Goal: Task Accomplishment & Management: Manage account settings

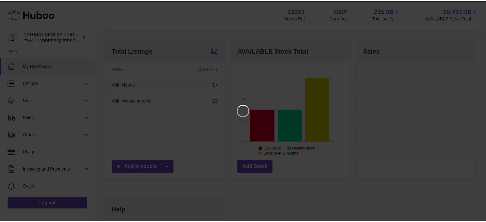
scroll to position [64, 0]
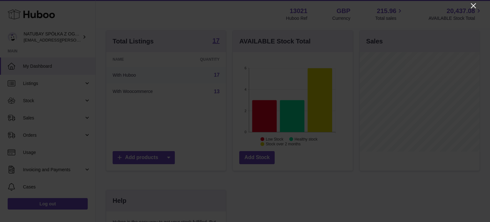
click at [472, 9] on icon "Close" at bounding box center [474, 6] width 8 height 8
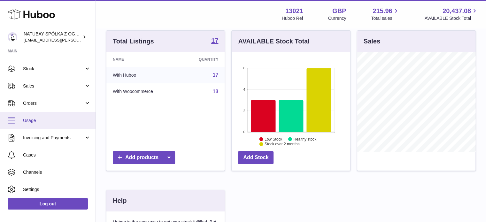
scroll to position [51, 0]
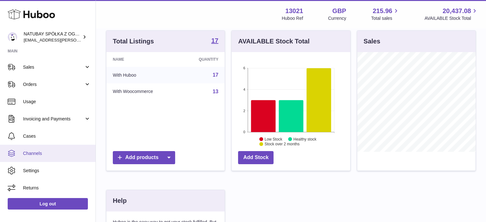
click at [36, 148] on link "Channels" at bounding box center [47, 153] width 95 height 17
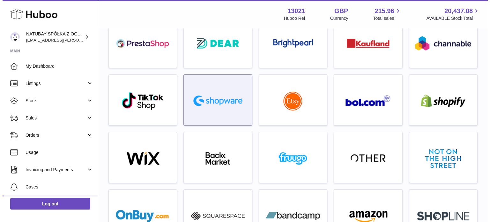
scroll to position [128, 0]
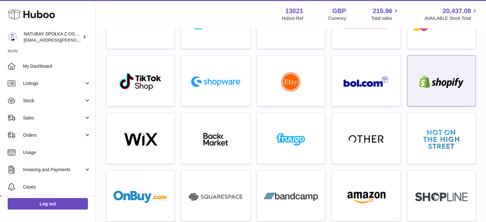
click at [439, 87] on img at bounding box center [441, 81] width 54 height 13
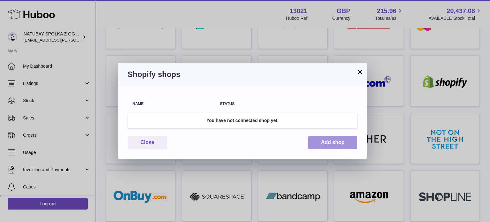
click at [313, 137] on button "Add shop" at bounding box center [332, 142] width 49 height 13
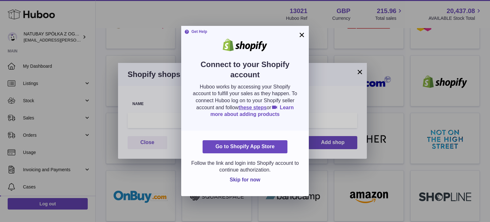
click at [291, 107] on link "Learn more about adding products" at bounding box center [252, 111] width 83 height 12
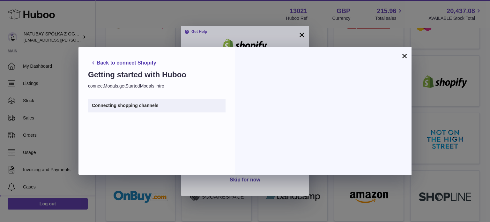
click at [403, 55] on button "×" at bounding box center [405, 56] width 8 height 8
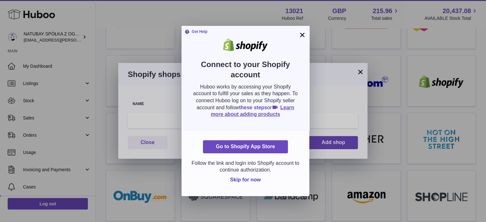
click at [249, 106] on link "these steps" at bounding box center [253, 107] width 28 height 5
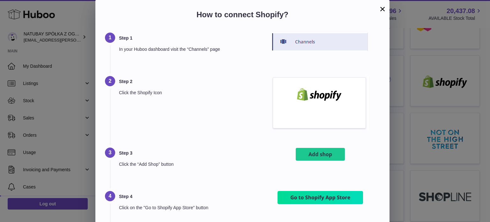
click at [162, 48] on p "In your Huboo dashboard visit the “Channels” page" at bounding box center [185, 49] width 133 height 6
click at [125, 49] on p "In your Huboo dashboard visit the “Channels” page" at bounding box center [185, 49] width 133 height 6
drag, startPoint x: 125, startPoint y: 49, endPoint x: 218, endPoint y: 51, distance: 93.6
click at [218, 51] on p "In your Huboo dashboard visit the “Channels” page" at bounding box center [185, 49] width 133 height 6
click at [219, 51] on p "In your Huboo dashboard visit the “Channels” page" at bounding box center [185, 49] width 133 height 6
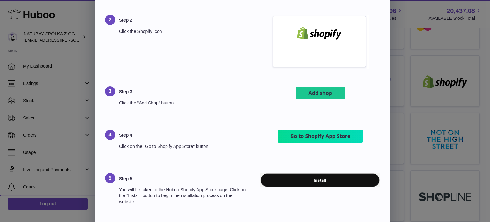
scroll to position [96, 0]
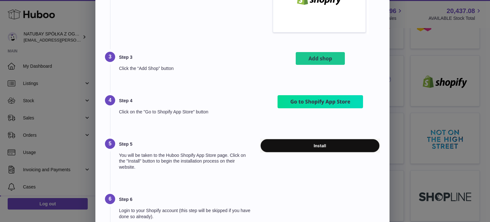
click at [123, 154] on p "You will be taken to the Huboo Shopify App Store page. Click on the "Install" b…" at bounding box center [185, 161] width 133 height 18
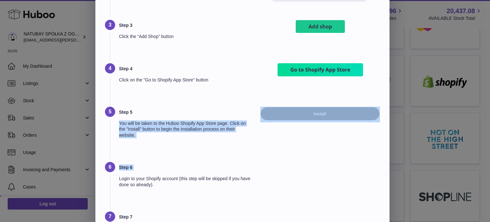
drag, startPoint x: 123, startPoint y: 154, endPoint x: 226, endPoint y: 164, distance: 104.3
click at [226, 164] on div "Step 1 In your Huboo dashboard visit the “Channels” page Step 2 Click the Shopi…" at bounding box center [242, 194] width 275 height 578
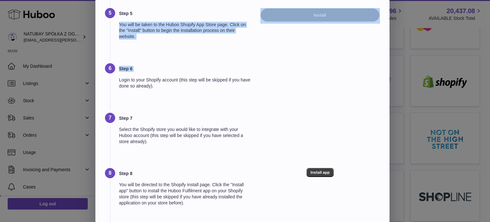
scroll to position [194, 0]
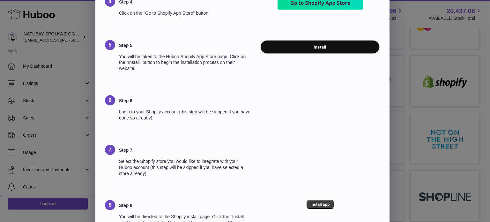
click at [223, 142] on div "Step 6 Login to your Shopify account (this step will be skipped if you have don…" at bounding box center [242, 119] width 275 height 49
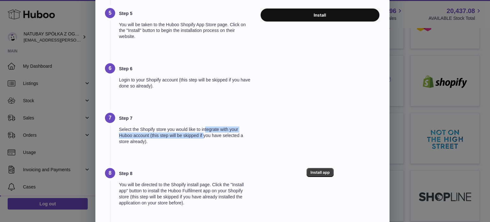
drag, startPoint x: 205, startPoint y: 130, endPoint x: 204, endPoint y: 135, distance: 5.0
click at [204, 135] on p "Select the Shopify store you would like to integrate with your Huboo account (t…" at bounding box center [185, 135] width 133 height 18
click at [193, 141] on p "Select the Shopify store you would like to integrate with your Huboo account (t…" at bounding box center [185, 135] width 133 height 18
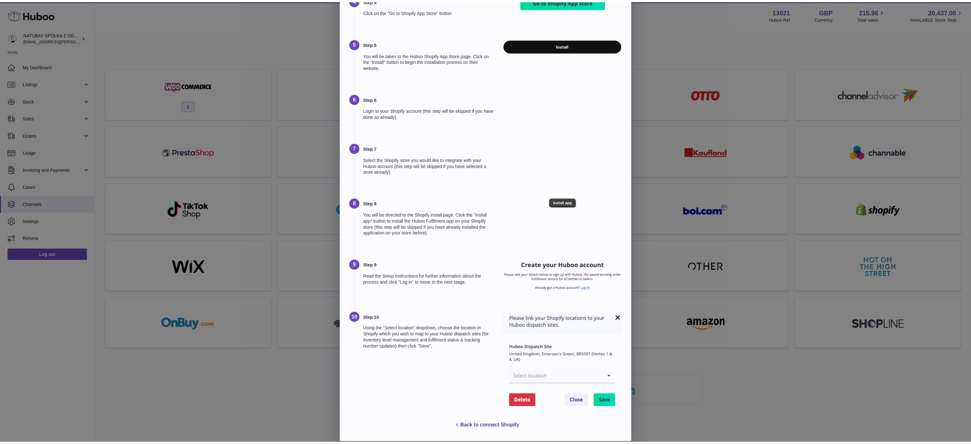
scroll to position [197, 0]
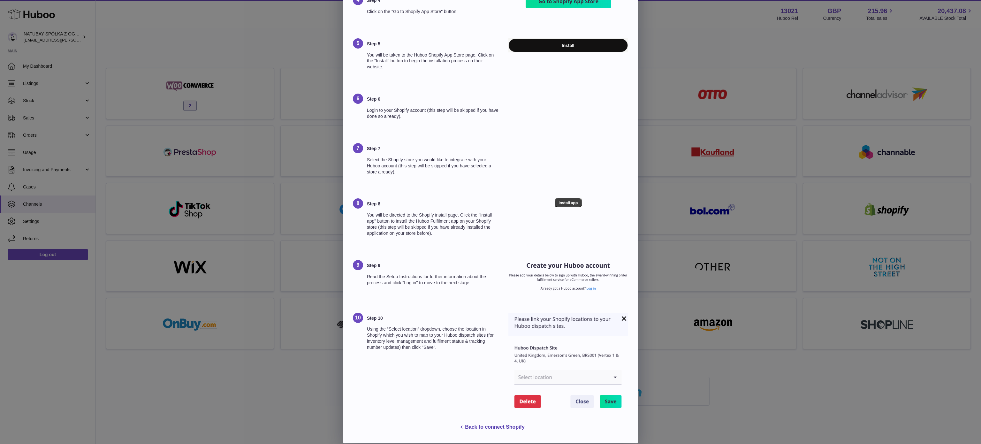
click at [490, 58] on div "× How to connect Shopify? Step 1 In your Huboo dashboard visit the “Channels” p…" at bounding box center [490, 123] width 981 height 639
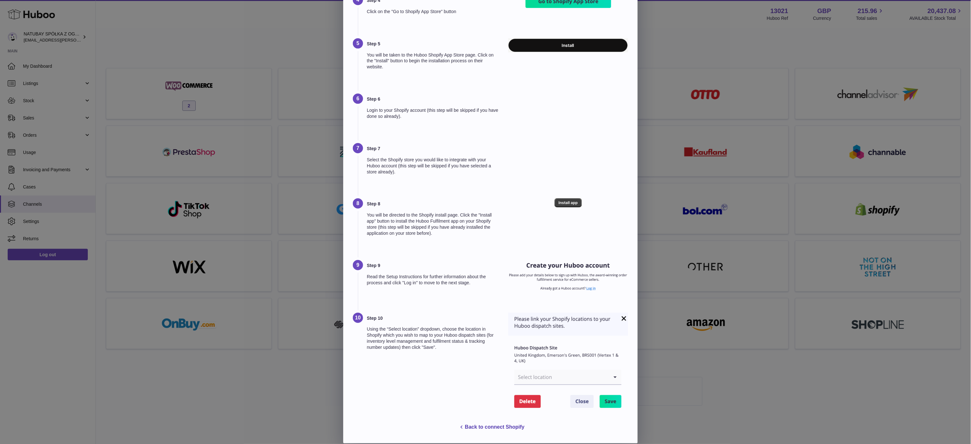
scroll to position [0, 0]
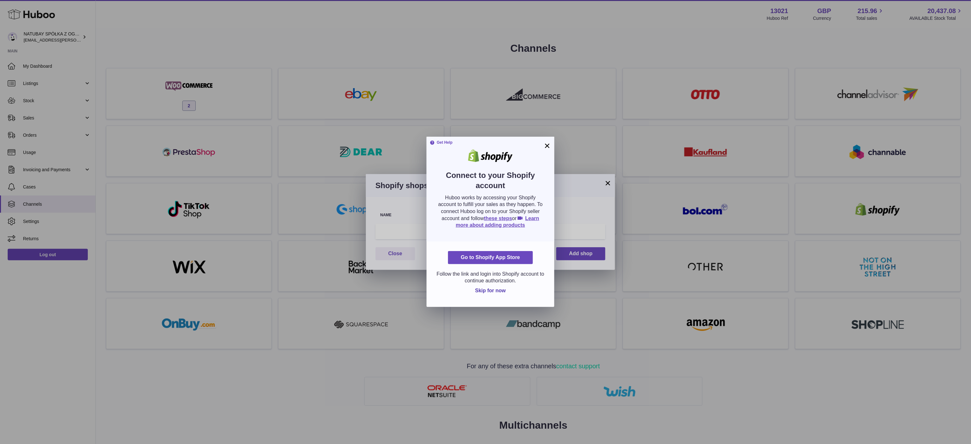
click at [490, 148] on button "×" at bounding box center [547, 146] width 8 height 8
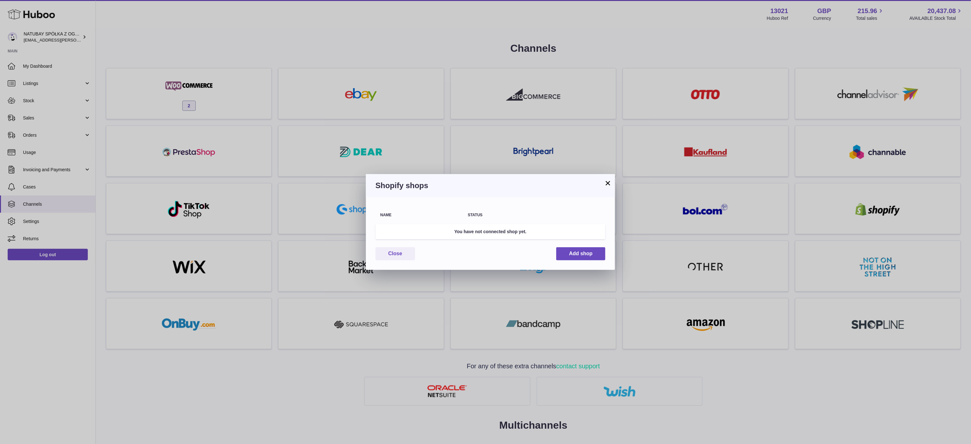
click at [490, 182] on button "×" at bounding box center [608, 183] width 8 height 8
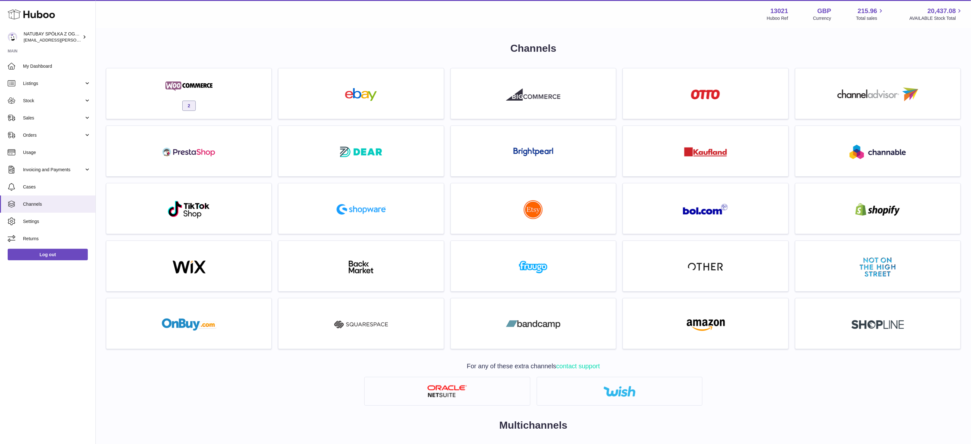
click at [39, 13] on use at bounding box center [31, 15] width 47 height 10
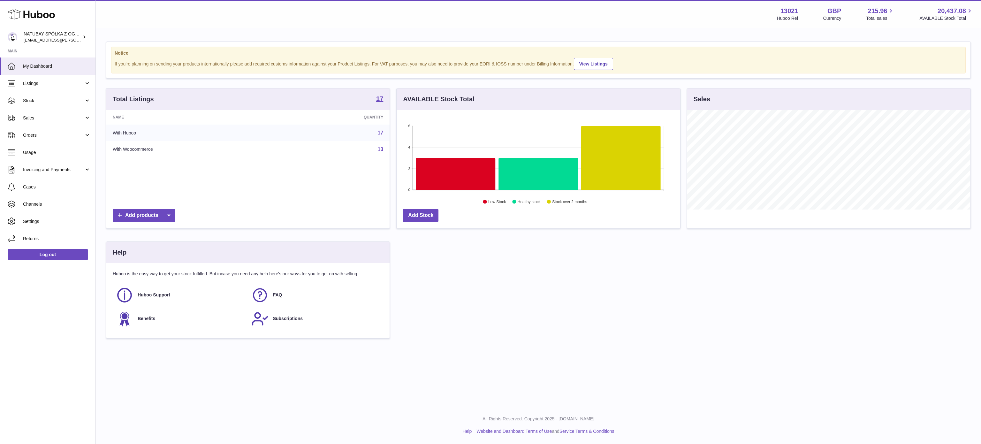
scroll to position [100, 283]
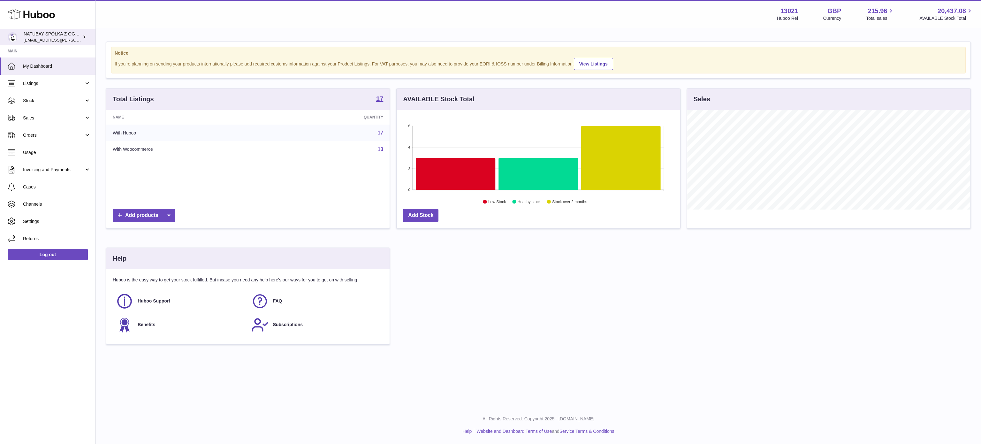
click at [83, 35] on icon at bounding box center [84, 37] width 7 height 7
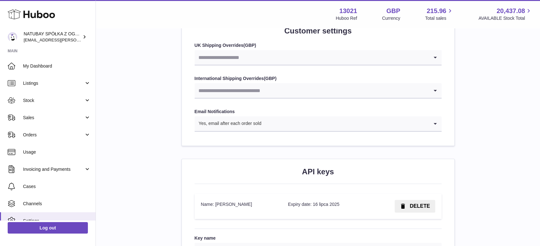
scroll to position [638, 0]
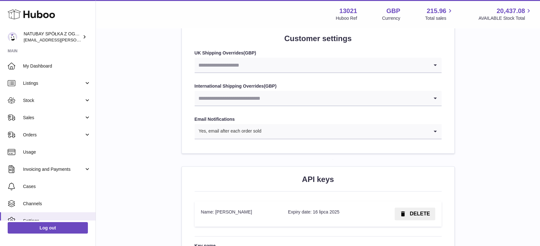
click at [433, 68] on icon "Search for option" at bounding box center [434, 65] width 13 height 15
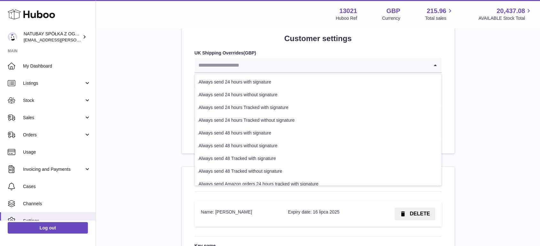
click at [433, 68] on icon "Search for option" at bounding box center [434, 65] width 13 height 15
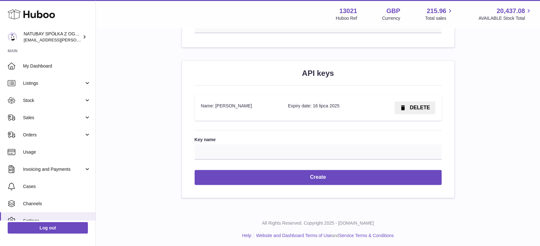
scroll to position [746, 0]
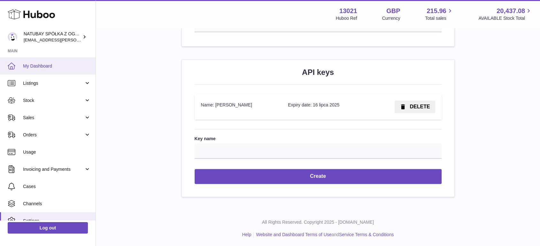
click at [27, 66] on span "My Dashboard" at bounding box center [57, 66] width 68 height 6
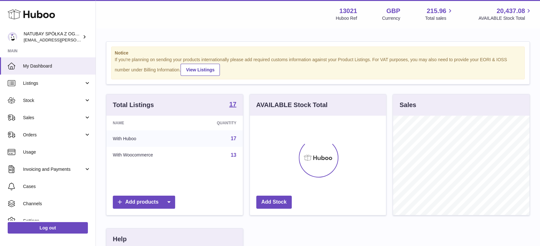
scroll to position [100, 136]
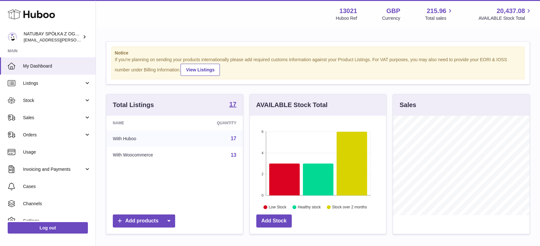
click at [40, 14] on icon at bounding box center [31, 14] width 47 height 13
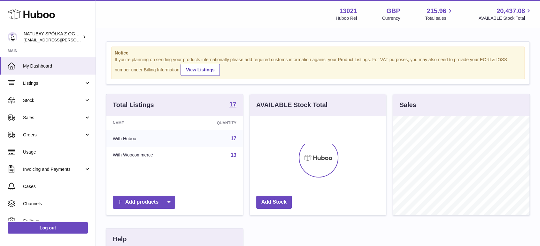
scroll to position [100, 136]
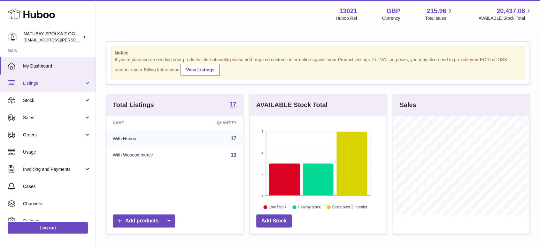
click at [88, 83] on link "Listings" at bounding box center [47, 83] width 95 height 17
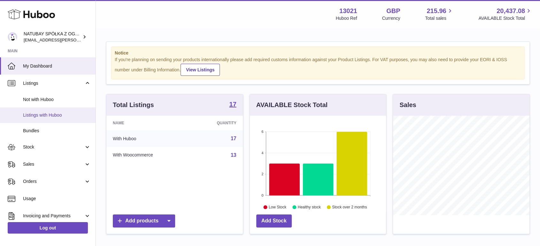
click at [65, 115] on span "Listings with Huboo" at bounding box center [57, 115] width 68 height 6
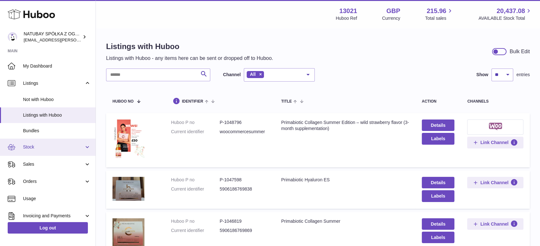
click at [85, 147] on link "Stock" at bounding box center [47, 147] width 95 height 17
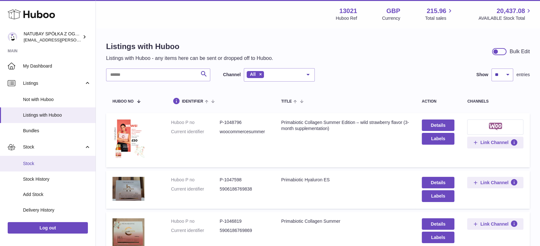
click at [59, 163] on span "Stock" at bounding box center [57, 164] width 68 height 6
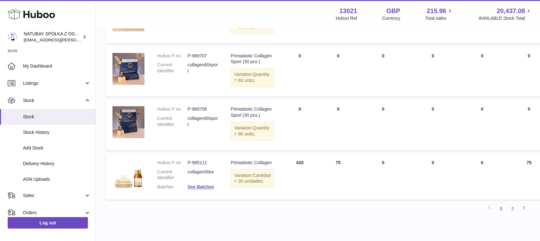
scroll to position [496, 0]
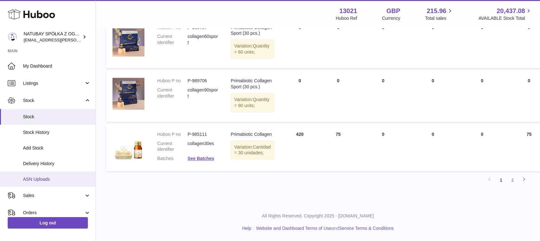
click at [52, 181] on span "ASN Uploads" at bounding box center [57, 180] width 68 height 6
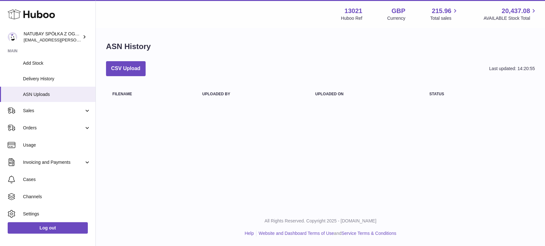
scroll to position [104, 0]
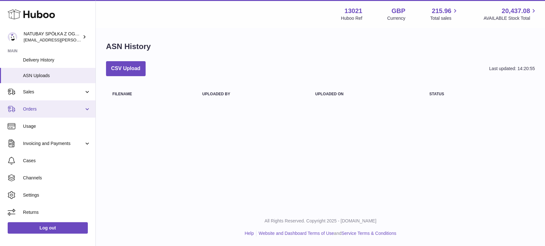
click at [83, 110] on link "Orders" at bounding box center [47, 109] width 95 height 17
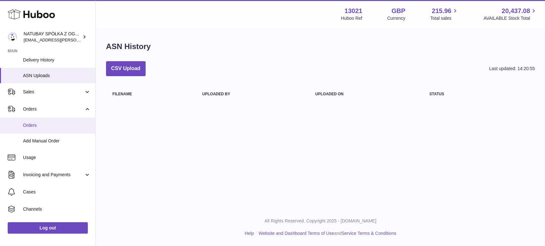
click at [67, 126] on span "Orders" at bounding box center [57, 126] width 68 height 6
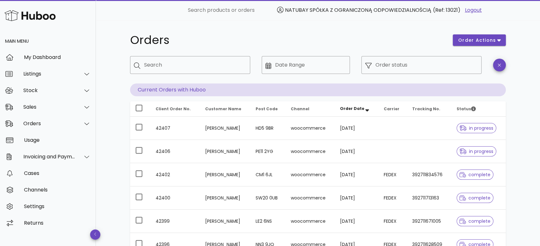
click at [43, 17] on img at bounding box center [29, 16] width 51 height 14
click at [20, 16] on img at bounding box center [29, 16] width 51 height 14
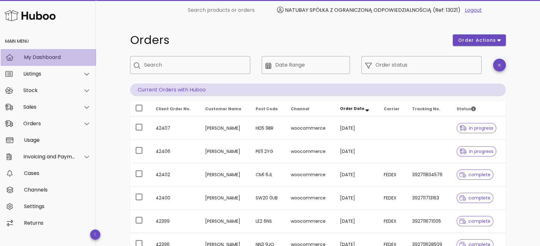
click at [36, 57] on div "My Dashboard" at bounding box center [57, 57] width 67 height 6
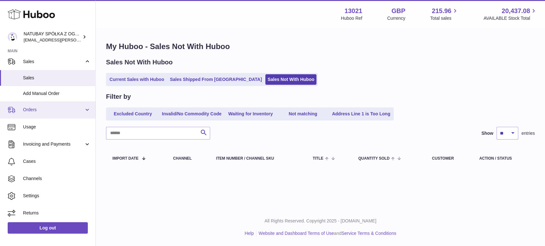
scroll to position [57, 0]
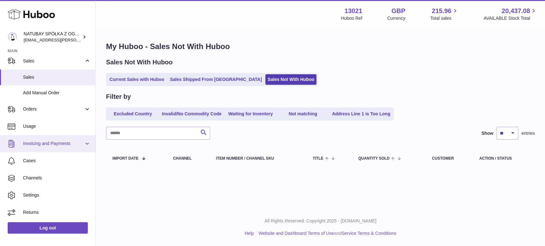
click at [86, 143] on link "Invoicing and Payments" at bounding box center [47, 143] width 95 height 17
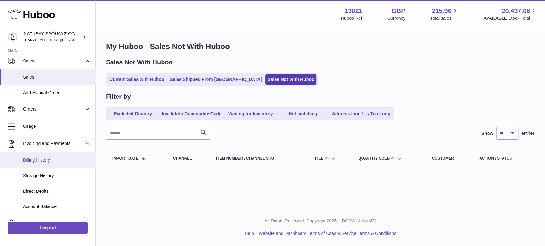
click at [56, 160] on span "Billing History" at bounding box center [57, 160] width 68 height 6
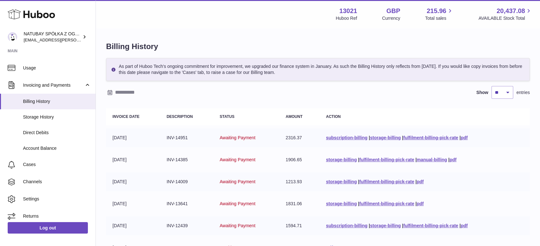
scroll to position [88, 0]
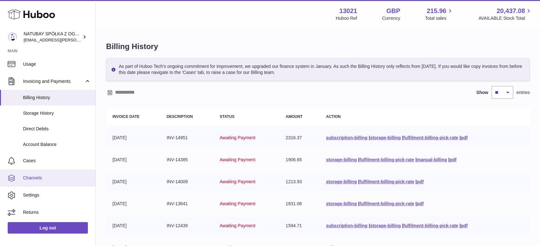
click at [48, 179] on span "Channels" at bounding box center [57, 178] width 68 height 6
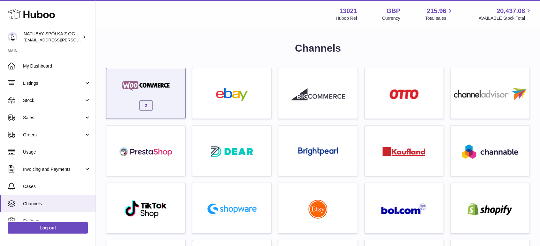
click at [165, 104] on div "2" at bounding box center [145, 95] width 72 height 41
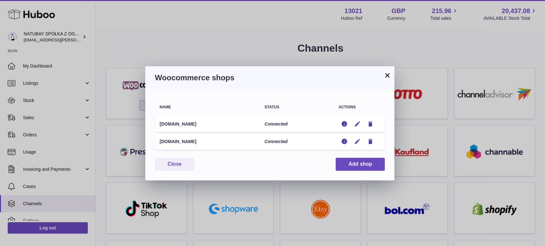
click at [387, 76] on button "×" at bounding box center [387, 76] width 8 height 8
